Goal: Information Seeking & Learning: Learn about a topic

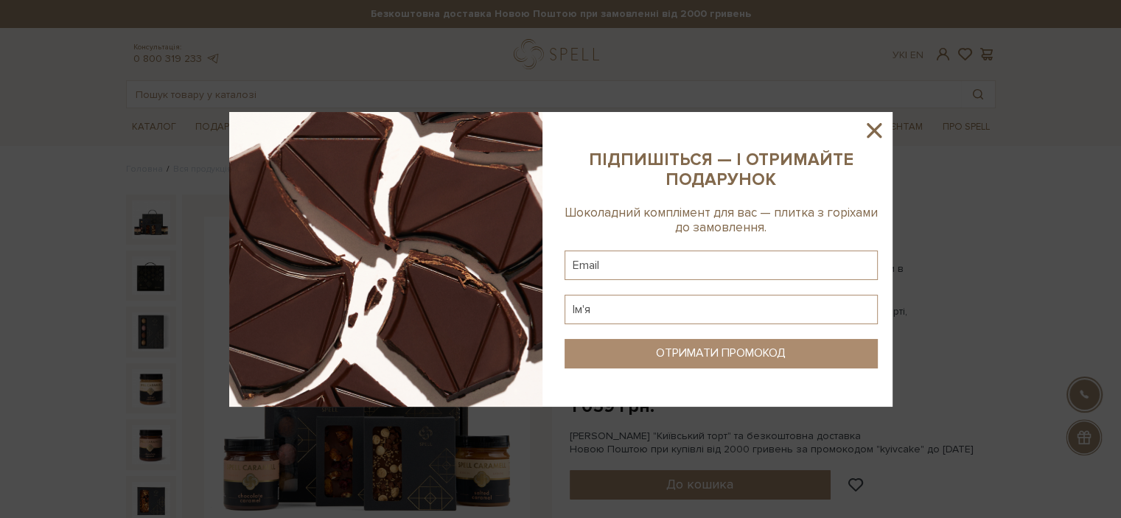
click at [878, 135] on icon at bounding box center [873, 130] width 15 height 15
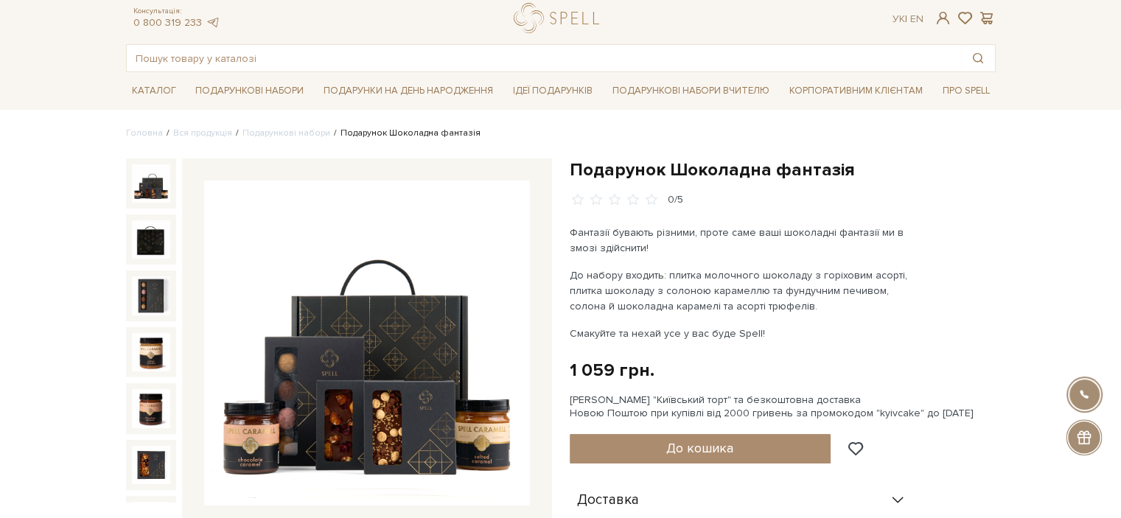
scroll to position [49, 0]
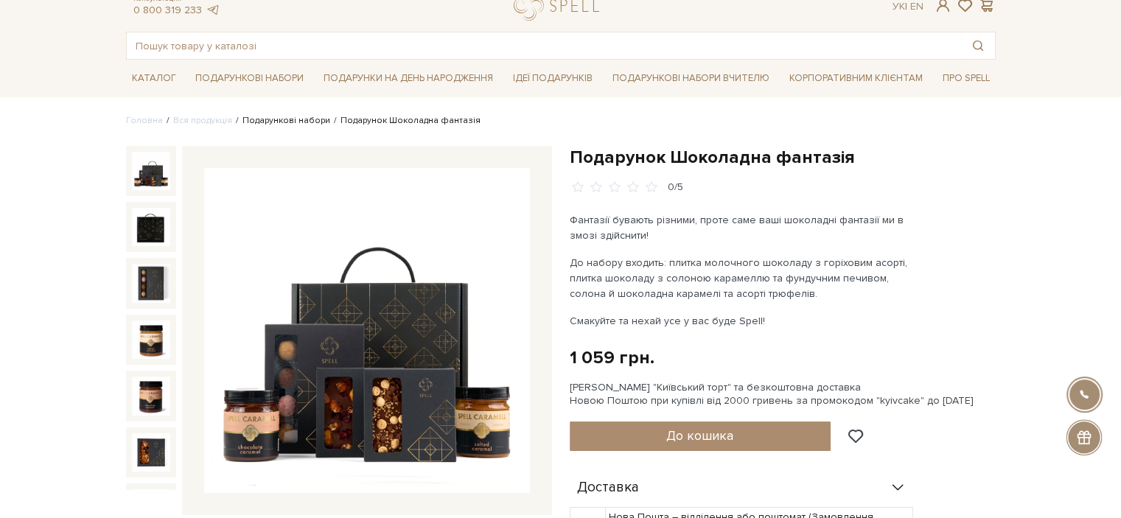
click at [262, 124] on link "Подарункові набори" at bounding box center [286, 120] width 88 height 11
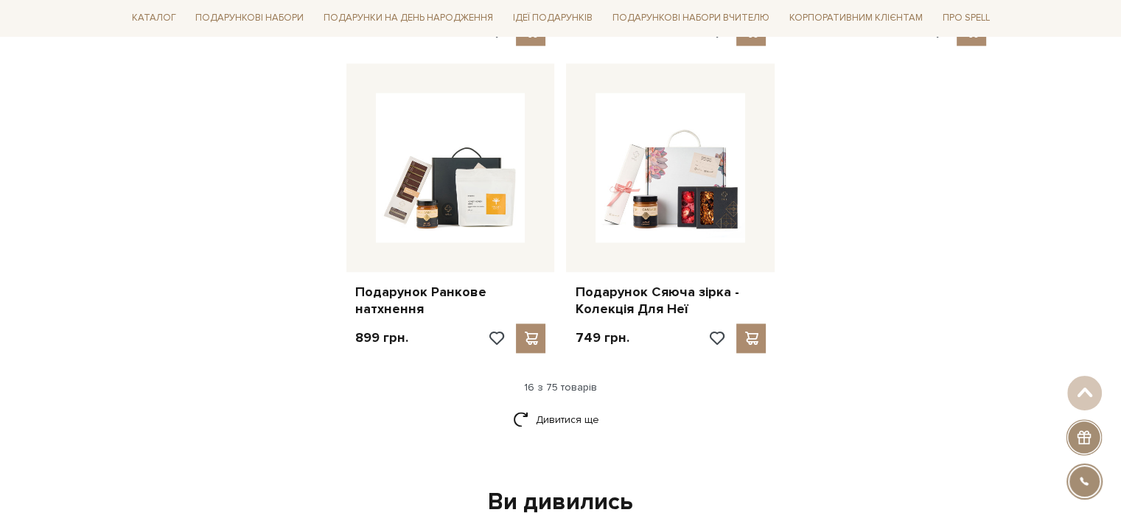
scroll to position [1790, 0]
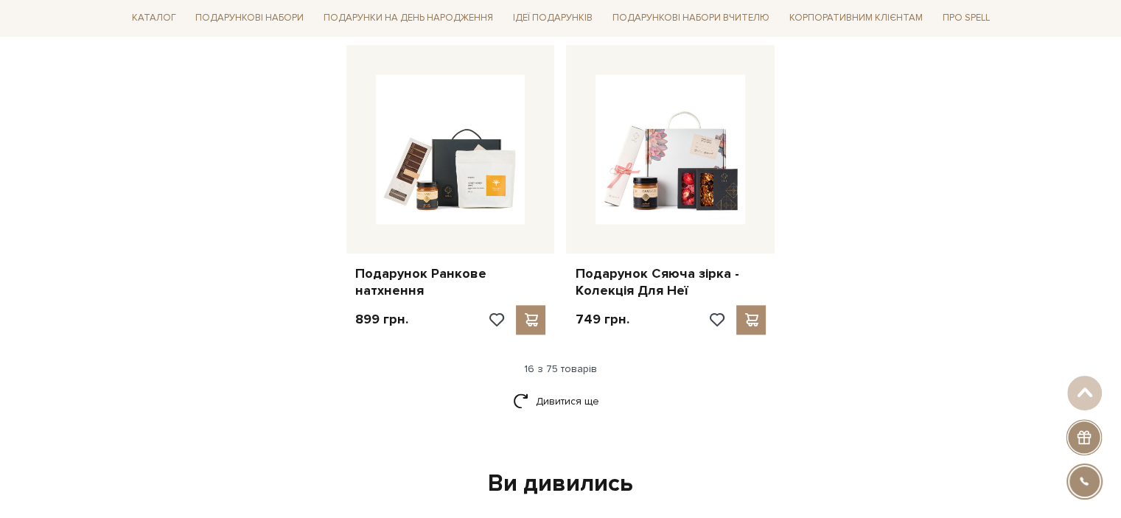
drag, startPoint x: 1131, startPoint y: 75, endPoint x: 1131, endPoint y: 306, distance: 230.6
click at [1120, 306] on html "Подарункові набори SALE Корпоративним клієнтам Доставка і оплата Консультація: …" at bounding box center [560, 136] width 1121 height 3852
click at [565, 393] on link "Дивитися ще" at bounding box center [561, 401] width 96 height 26
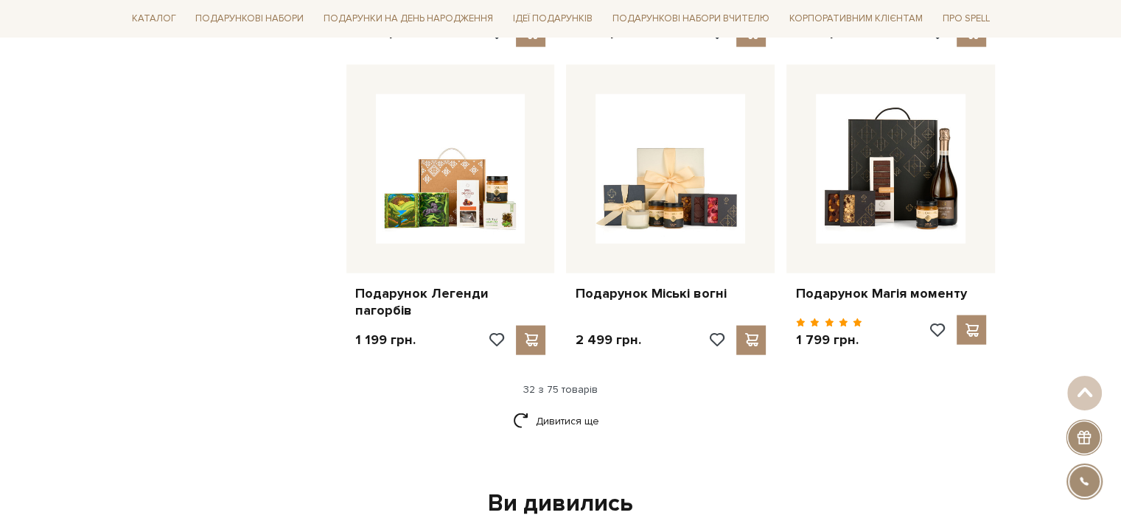
scroll to position [3418, 0]
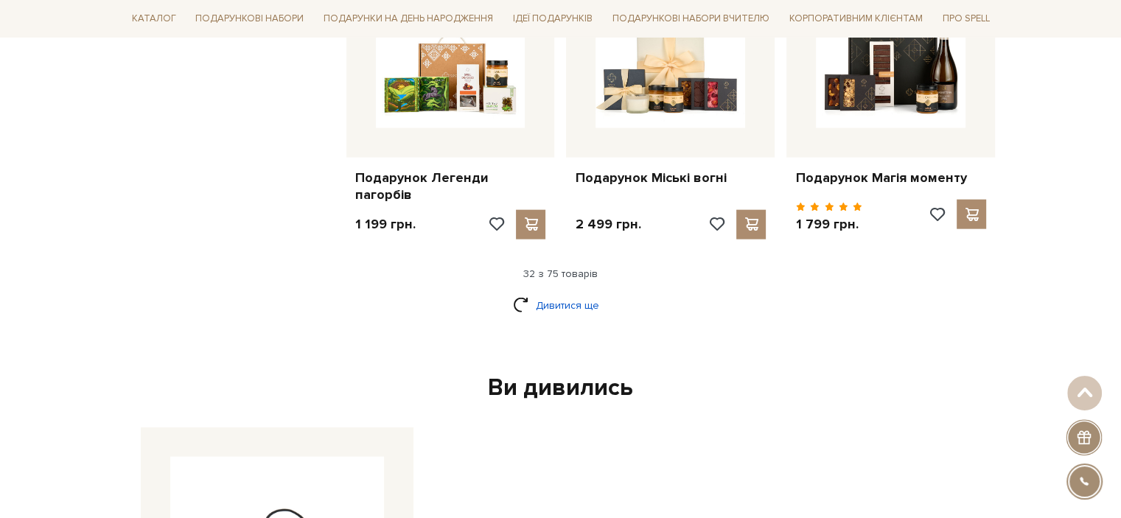
click at [558, 303] on link "Дивитися ще" at bounding box center [561, 306] width 96 height 26
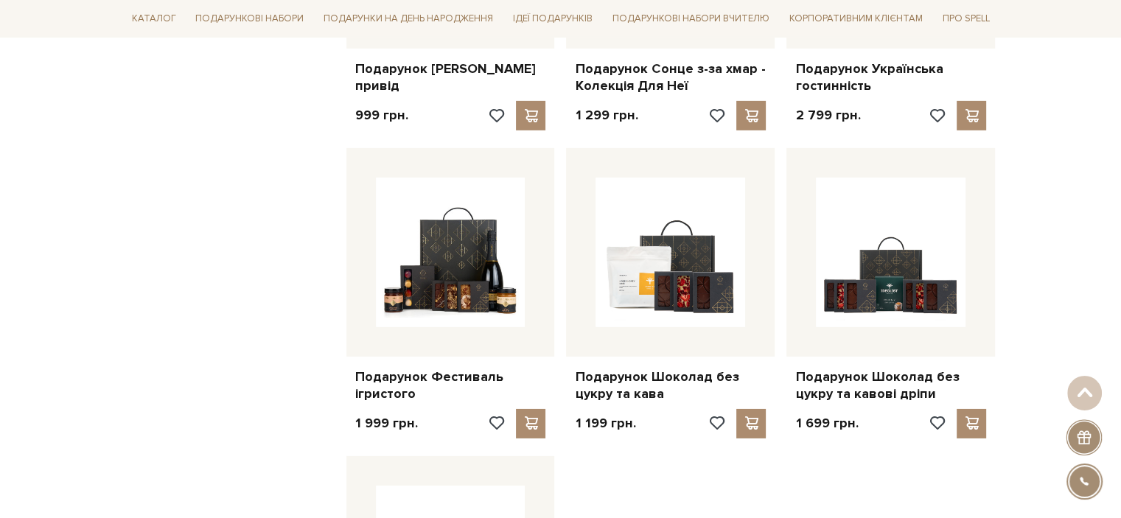
scroll to position [5002, 0]
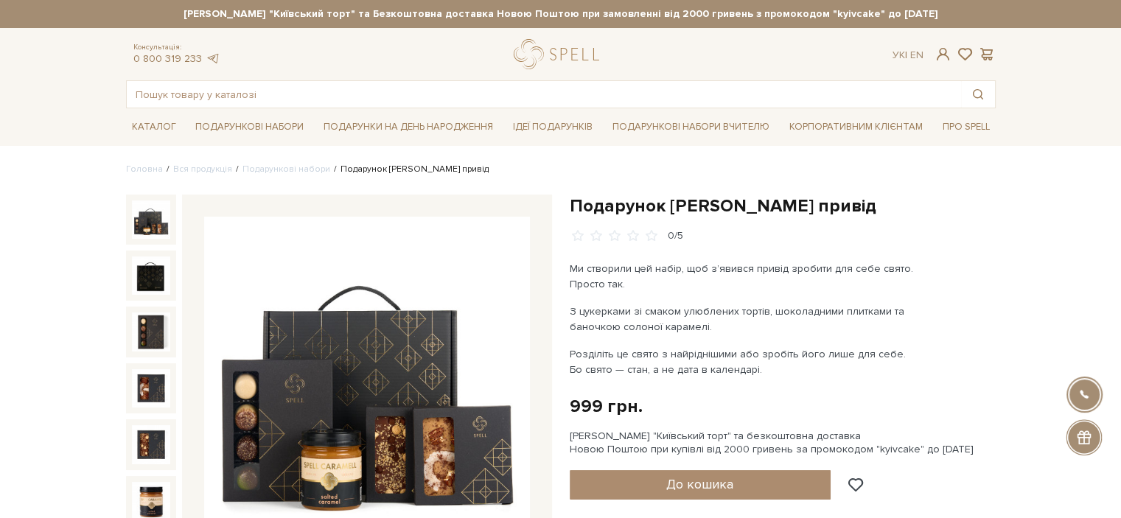
click at [248, 393] on img at bounding box center [367, 380] width 326 height 326
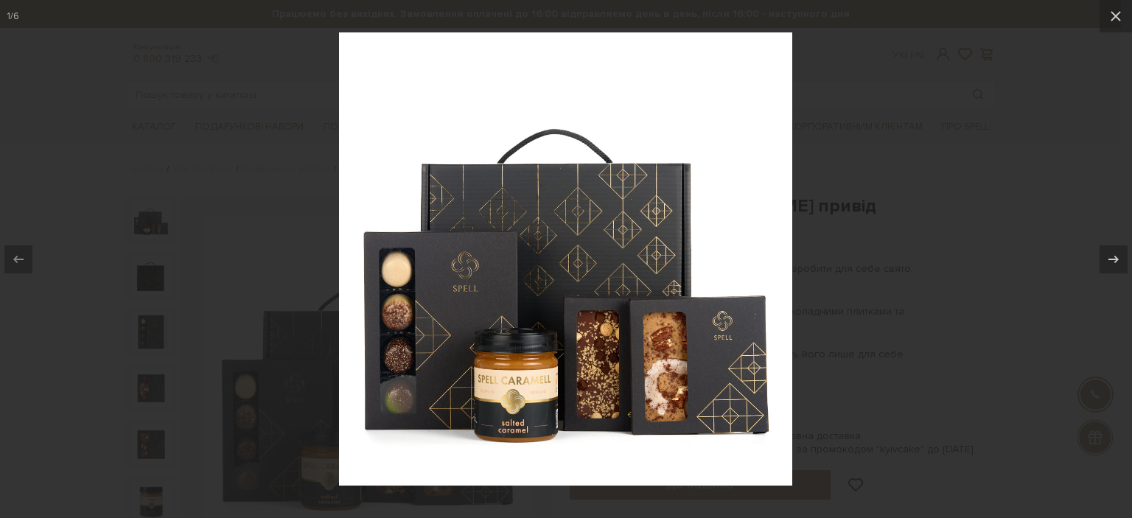
click at [840, 241] on div at bounding box center [566, 259] width 1132 height 518
